Goal: Find specific page/section: Find specific page/section

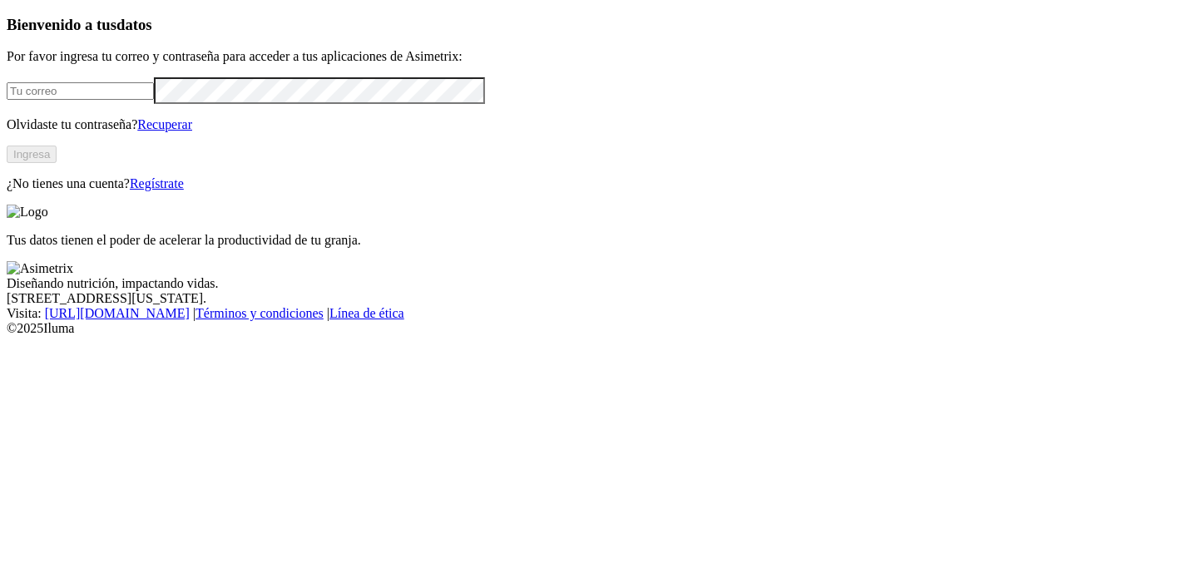
click at [154, 100] on input "email" at bounding box center [80, 90] width 147 height 17
type input "[PERSON_NAME][EMAIL_ADDRESS][PERSON_NAME][DOMAIN_NAME]"
click at [57, 163] on button "Ingresa" at bounding box center [32, 154] width 50 height 17
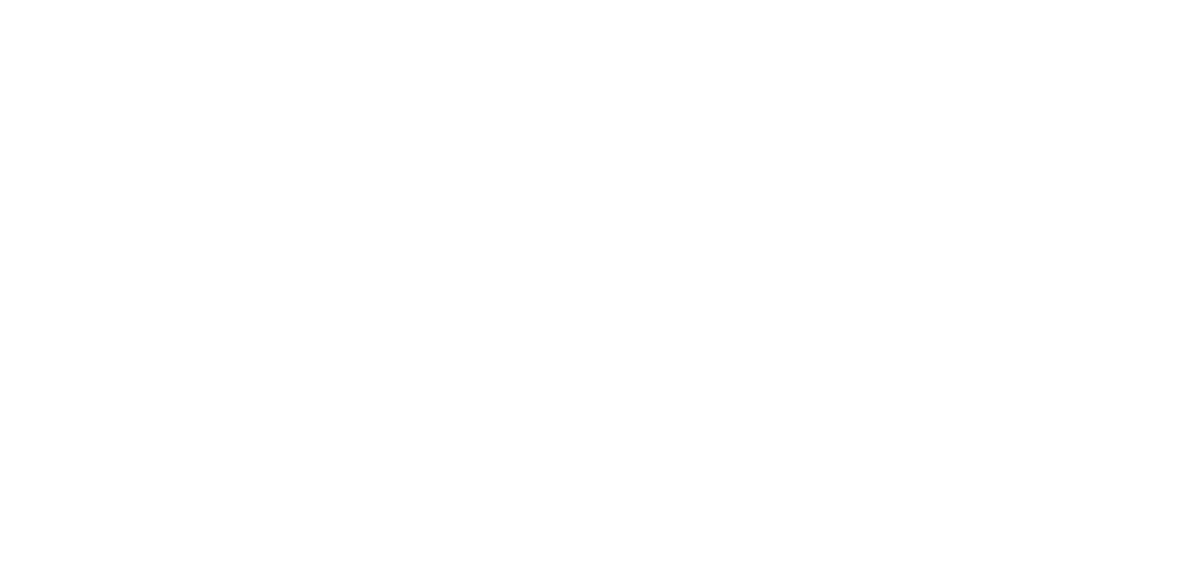
click at [26, 20] on icon at bounding box center [33, 339] width 52 height 665
